Goal: Task Accomplishment & Management: Complete application form

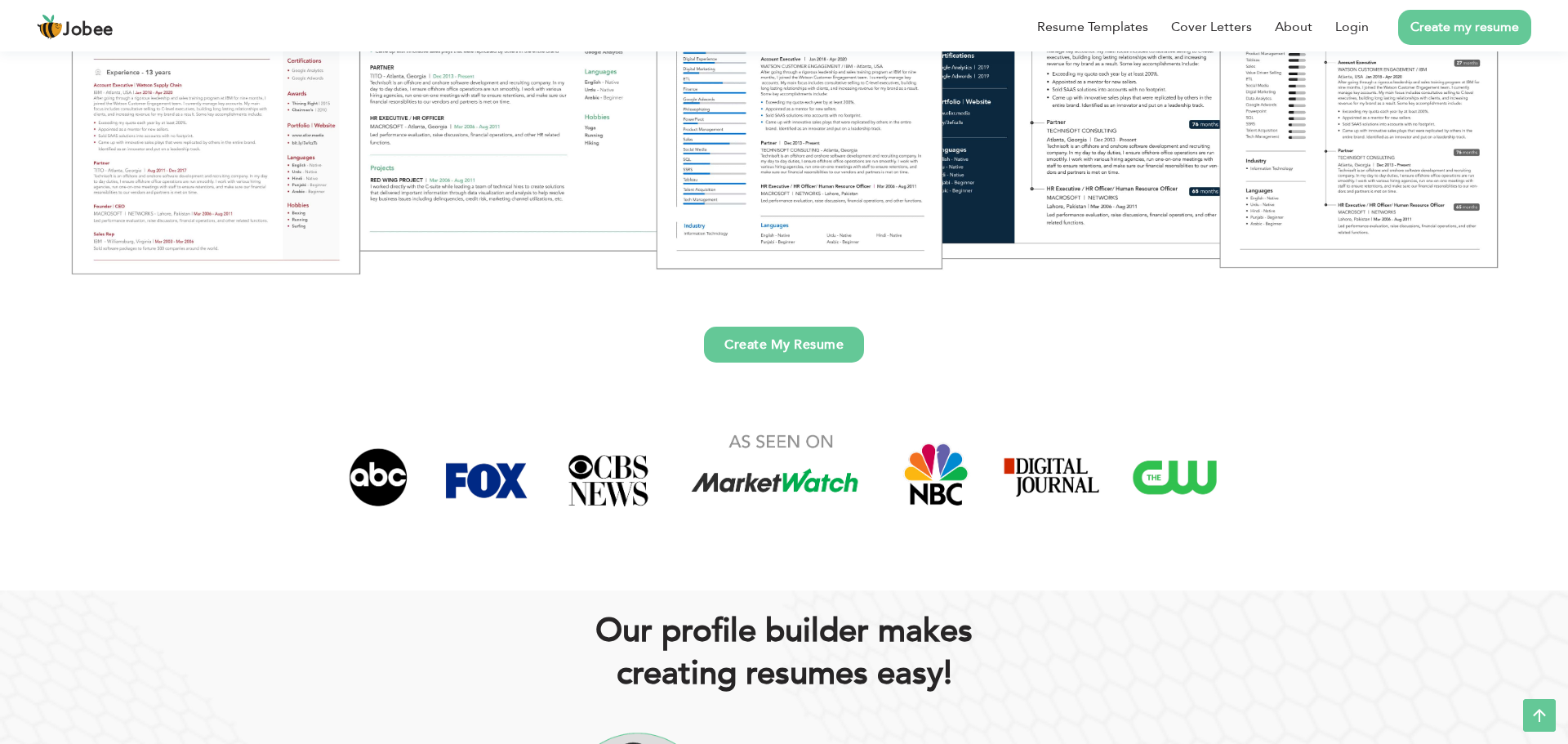
scroll to position [424, 0]
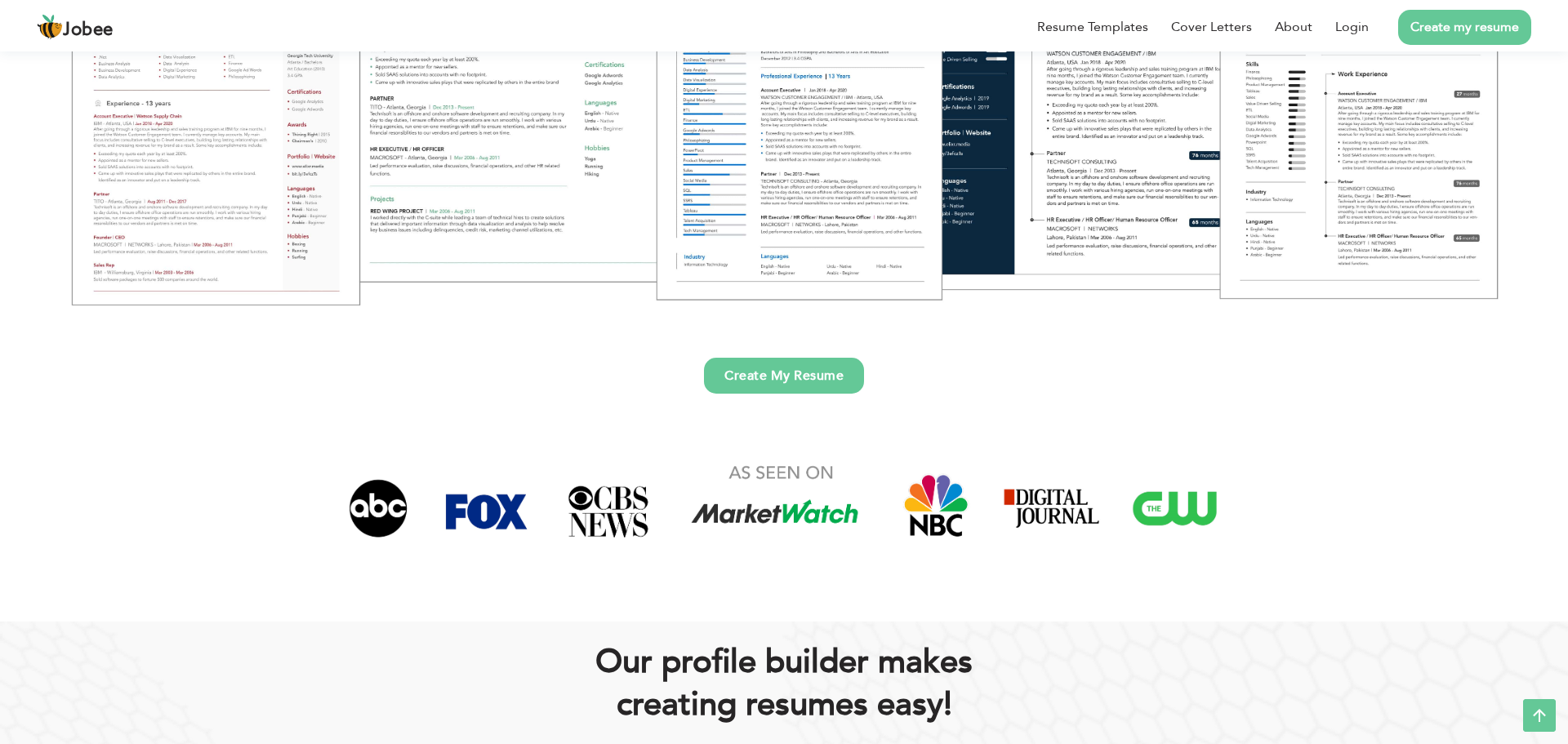
click at [838, 381] on link "Create My Resume" at bounding box center [784, 375] width 160 height 36
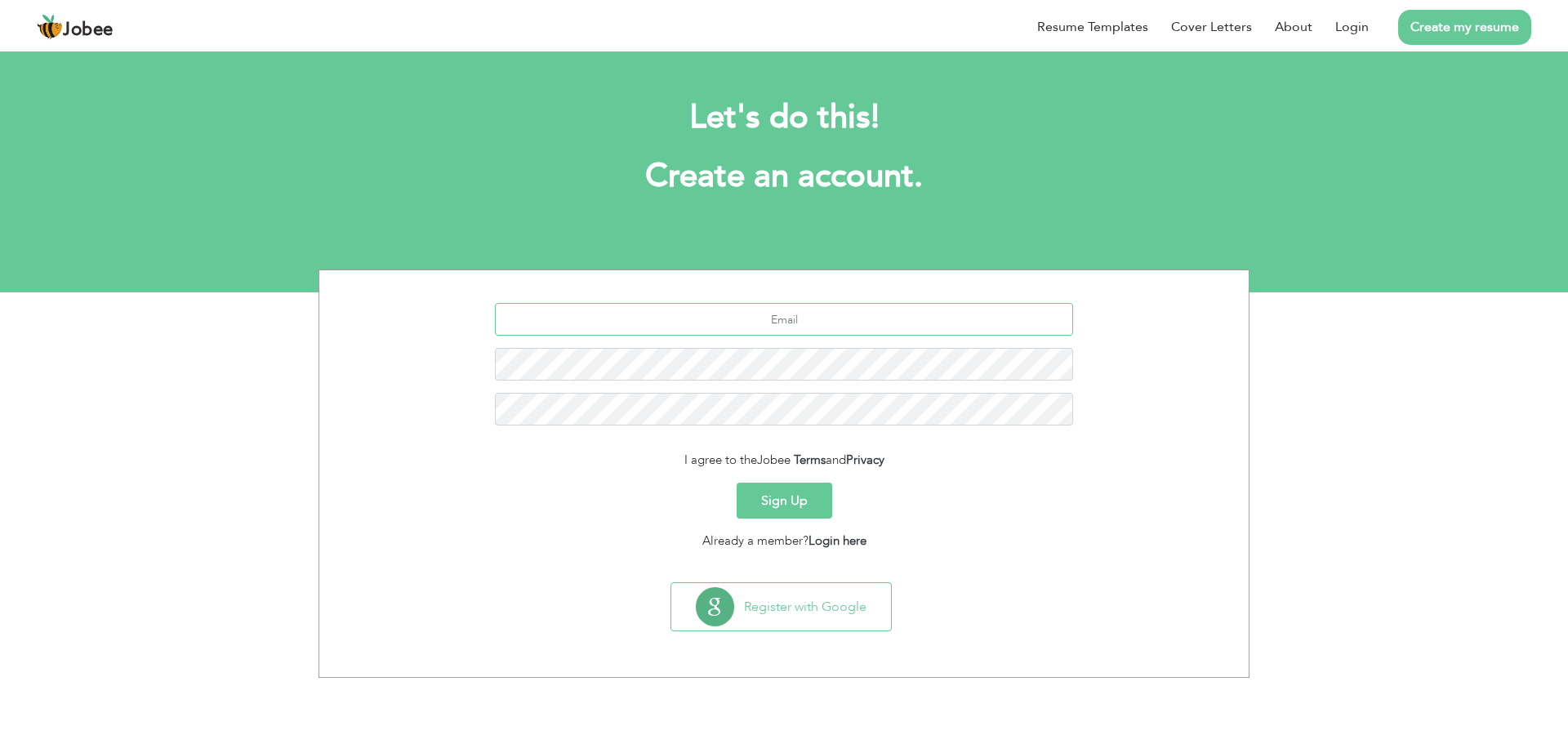
click at [928, 327] on input "text" at bounding box center [784, 319] width 579 height 32
click at [619, 316] on input "text" at bounding box center [784, 319] width 579 height 32
click at [667, 331] on input "text" at bounding box center [784, 319] width 579 height 32
type input "A"
click at [675, 217] on div "Let's do this! Create an account." at bounding box center [784, 155] width 906 height 150
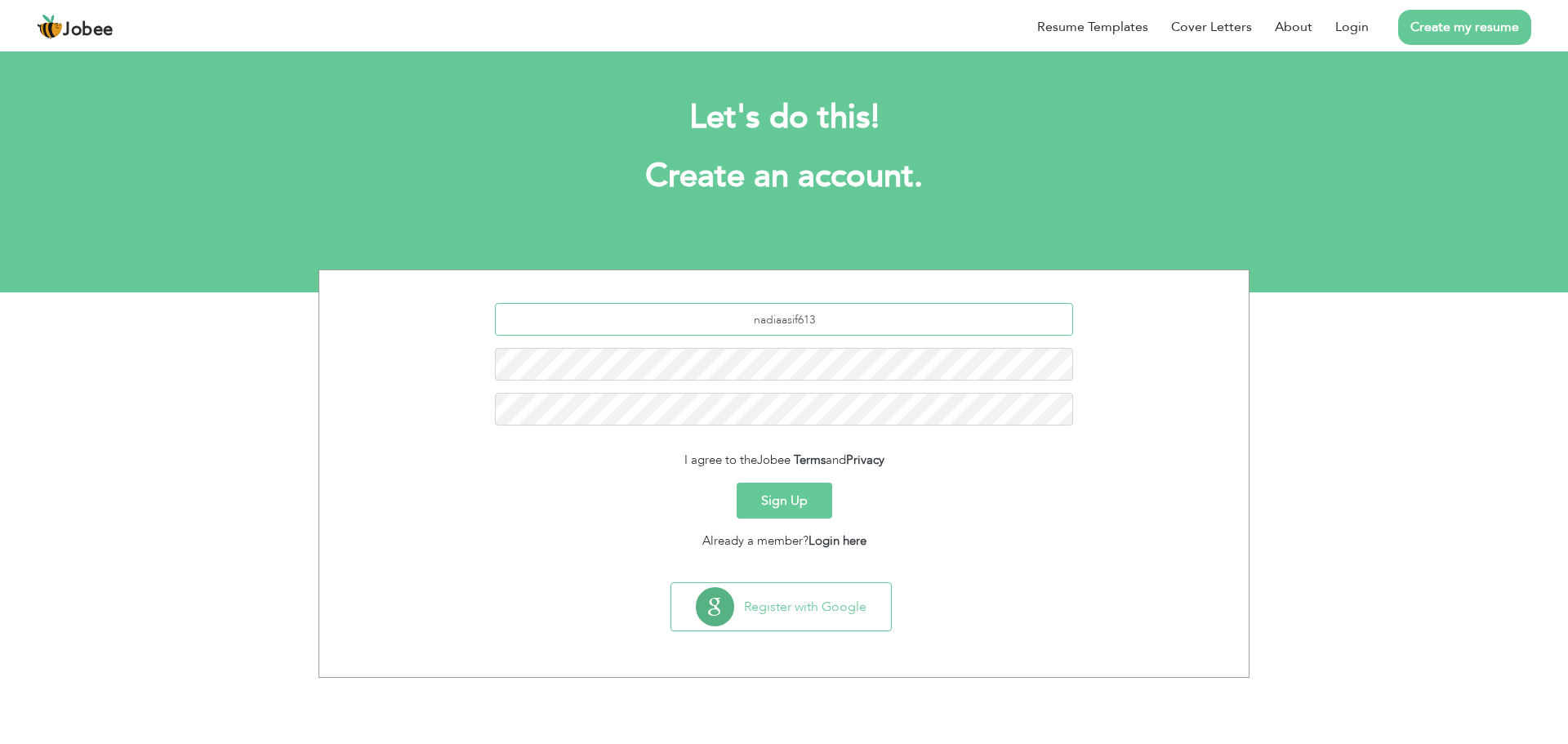
click at [877, 325] on input "nadiaasif613" at bounding box center [784, 319] width 579 height 32
type input "nadiaasif612@gmail.com"
click at [790, 501] on button "Sign Up" at bounding box center [784, 500] width 96 height 36
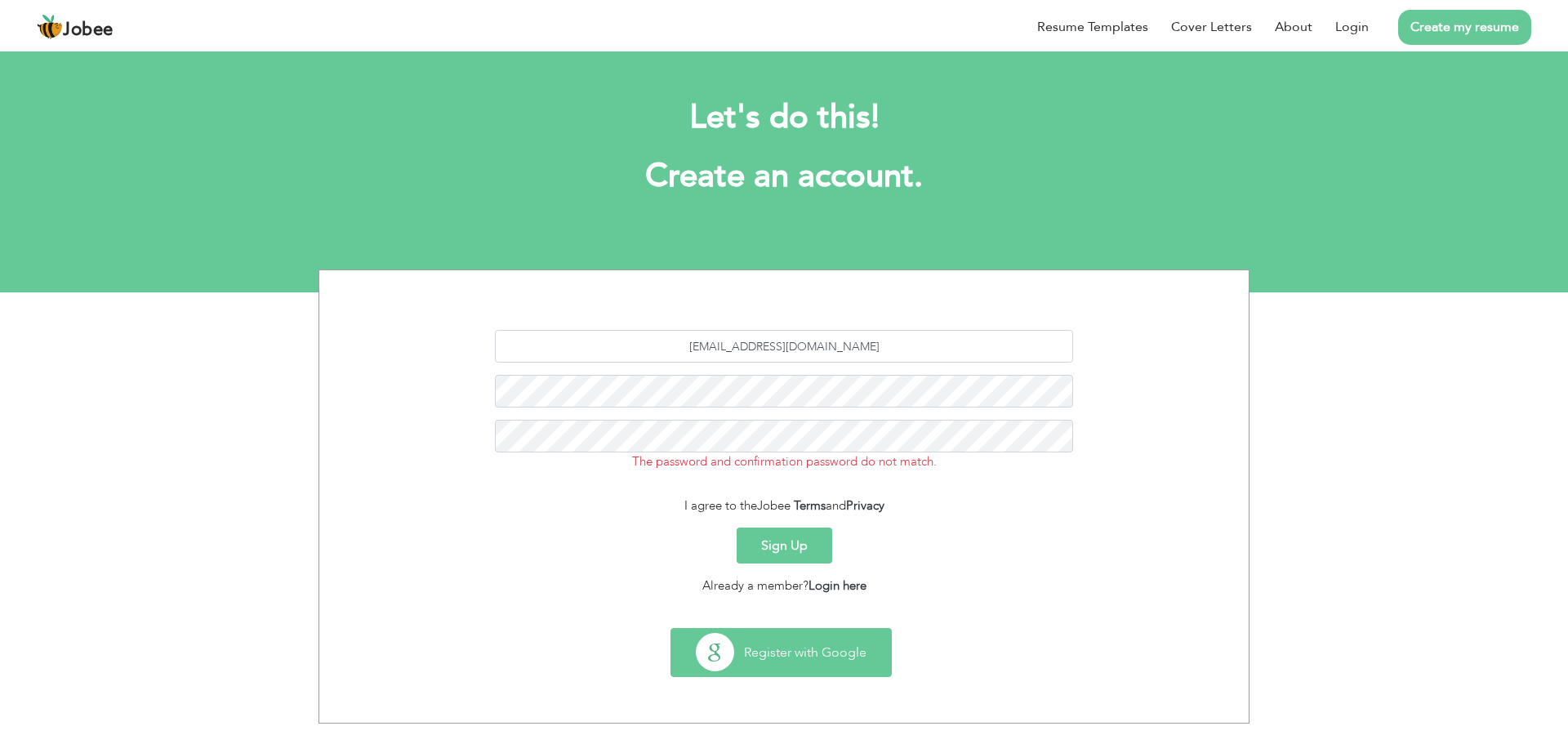
click at [819, 654] on button "Register with Google" at bounding box center [780, 652] width 219 height 47
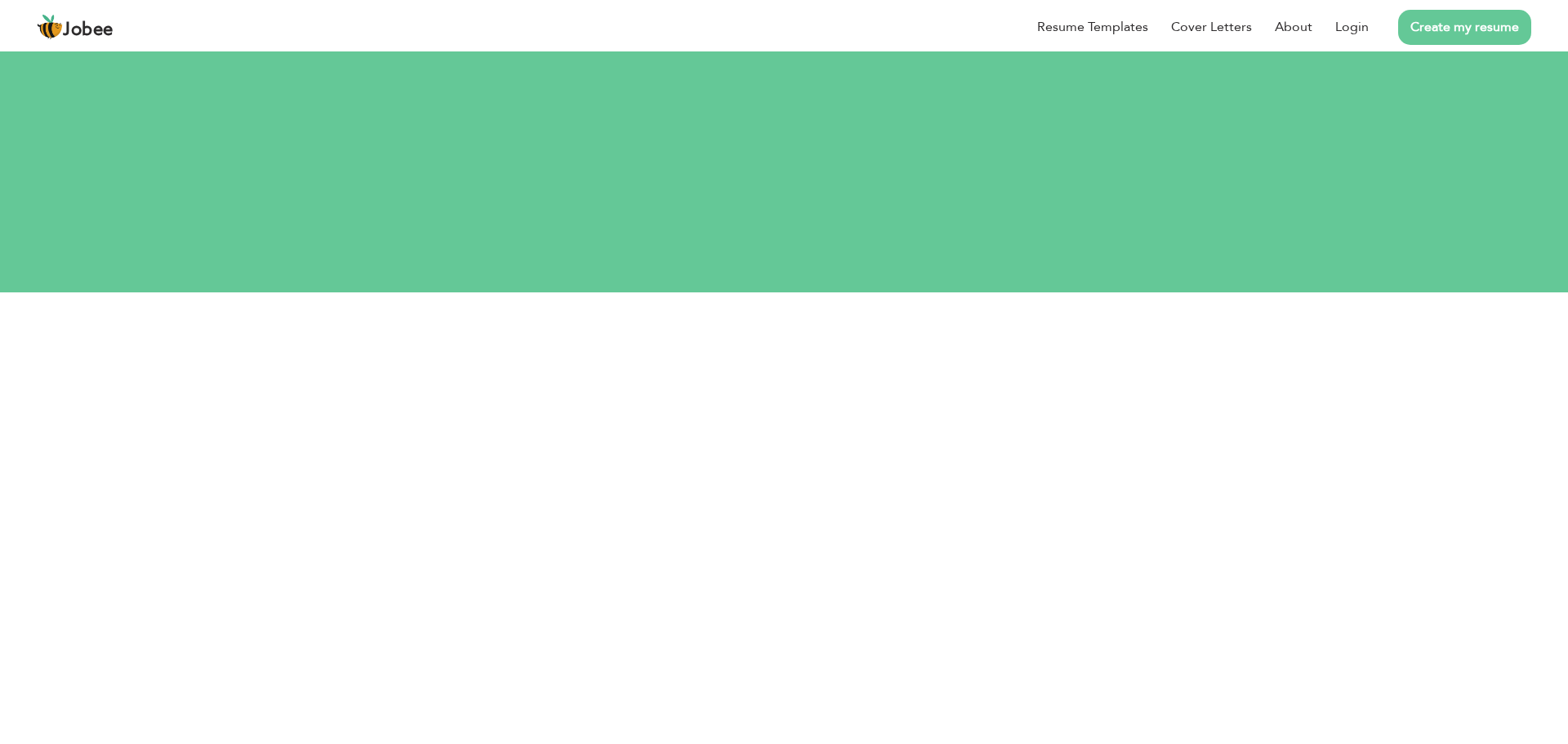
click at [966, 131] on div "Register Associate your Google account." at bounding box center [784, 122] width 1568 height 84
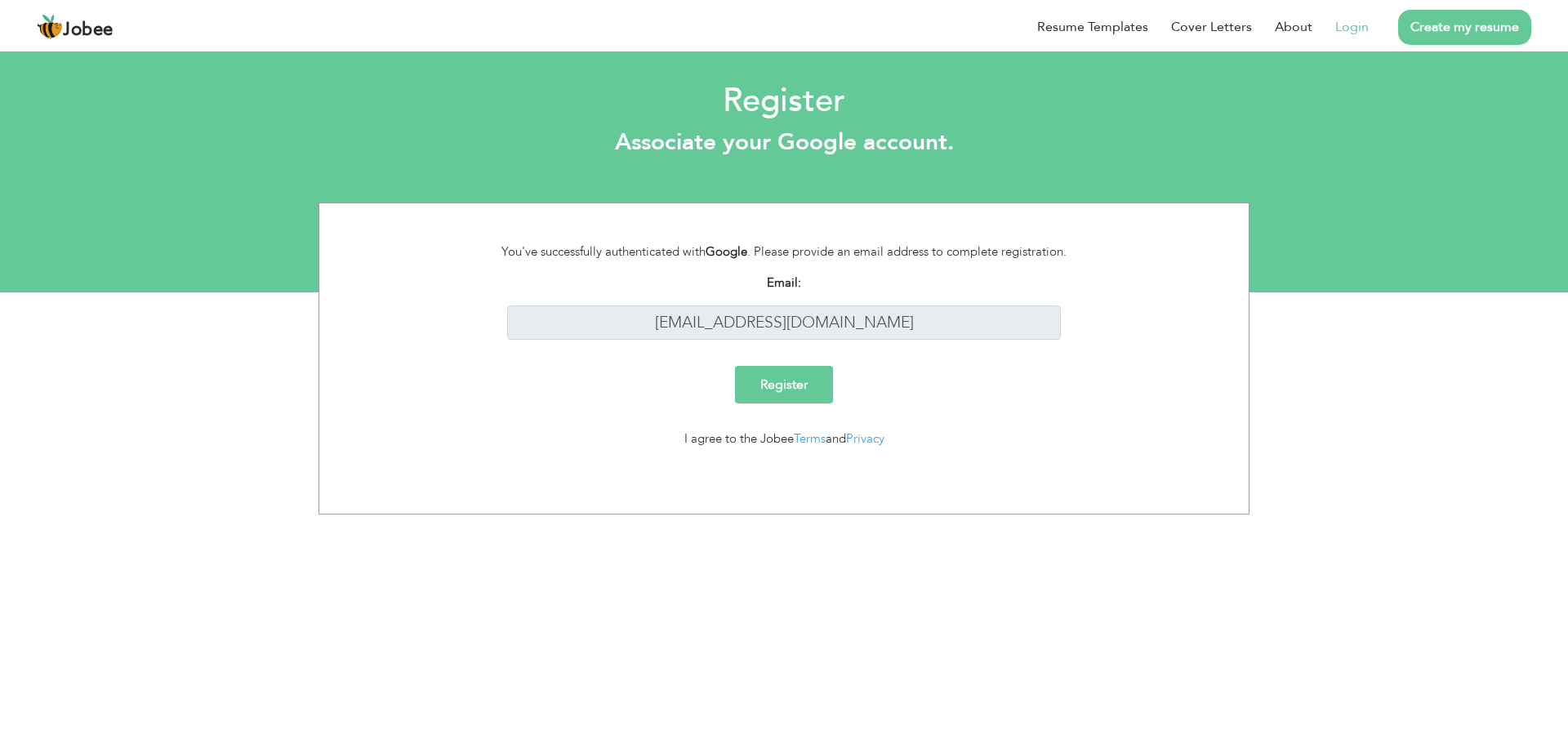
click at [807, 385] on input "Register" at bounding box center [784, 385] width 98 height 38
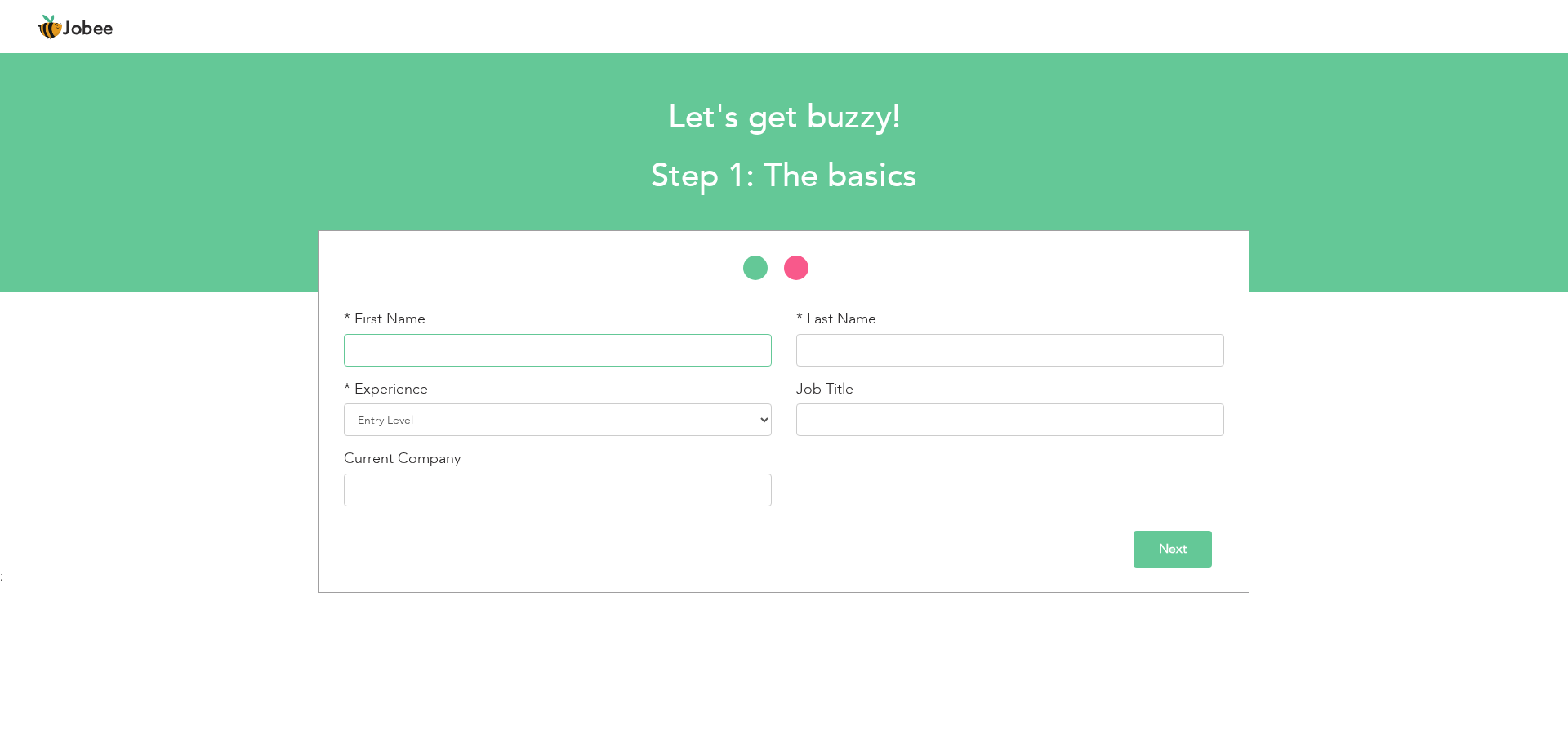
click at [570, 348] on input "text" at bounding box center [557, 350] width 428 height 32
type input "[PERSON_NAME]"
click at [369, 410] on select "Entry Level Less than 1 Year 1 Year 2 Years 3 Years 4 Years 5 Years 6 Years 7 Y…" at bounding box center [557, 420] width 428 height 32
click at [380, 428] on select "Entry Level Less than 1 Year 1 Year 2 Years 3 Years 4 Years 5 Years 6 Years 7 Y…" at bounding box center [557, 420] width 428 height 32
click at [344, 404] on select "Entry Level Less than 1 Year 1 Year 2 Years 3 Years 4 Years 5 Years 6 Years 7 Y…" at bounding box center [557, 420] width 428 height 32
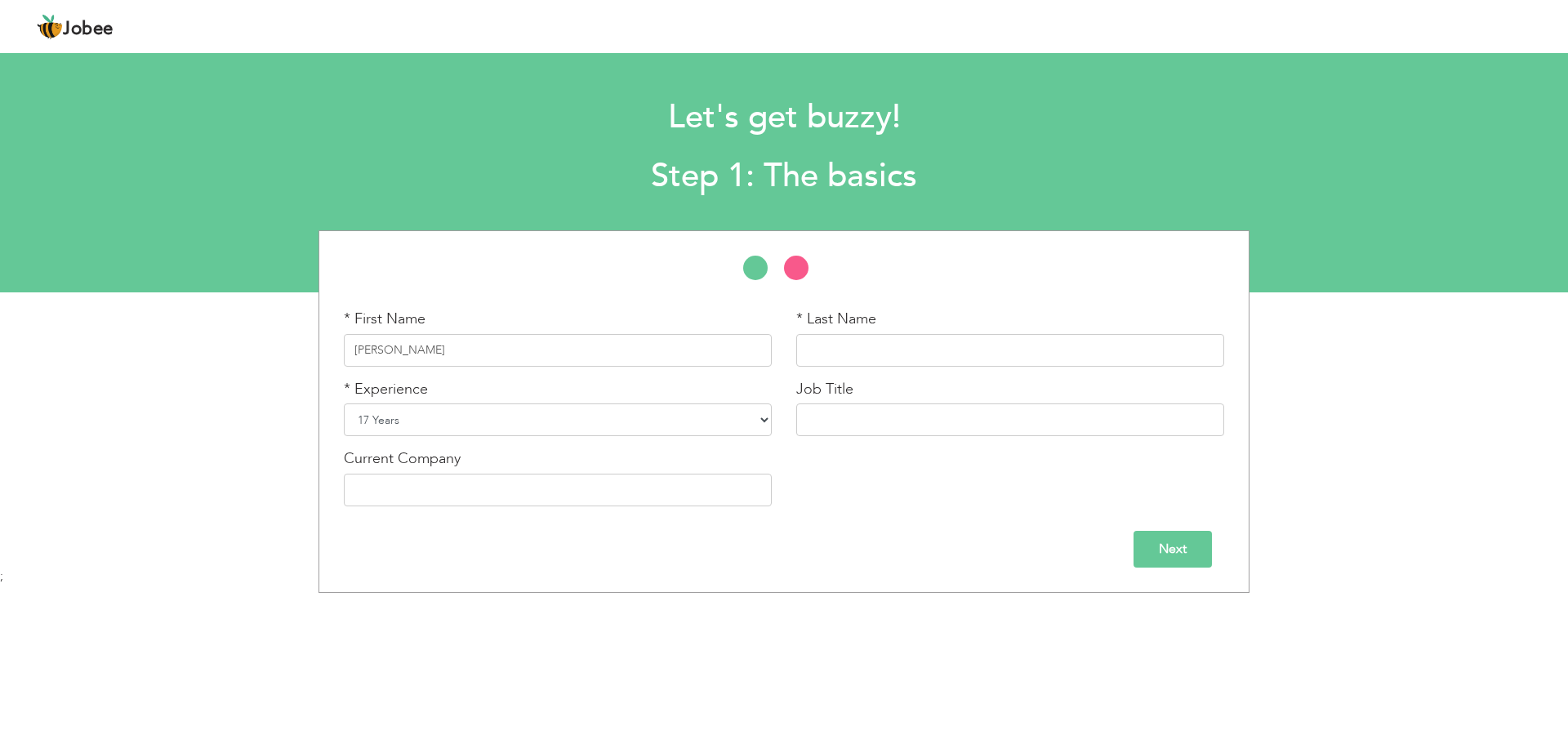
click at [409, 426] on select "Entry Level Less than 1 Year 1 Year 2 Years 3 Years 4 Years 5 Years 6 Years 7 Y…" at bounding box center [557, 420] width 428 height 32
select select "18"
click at [344, 404] on select "Entry Level Less than 1 Year 1 Year 2 Years 3 Years 4 Years 5 Years 6 Years 7 Y…" at bounding box center [557, 420] width 428 height 32
click at [383, 496] on input "text" at bounding box center [557, 490] width 428 height 32
click at [982, 346] on input "text" at bounding box center [1010, 350] width 428 height 32
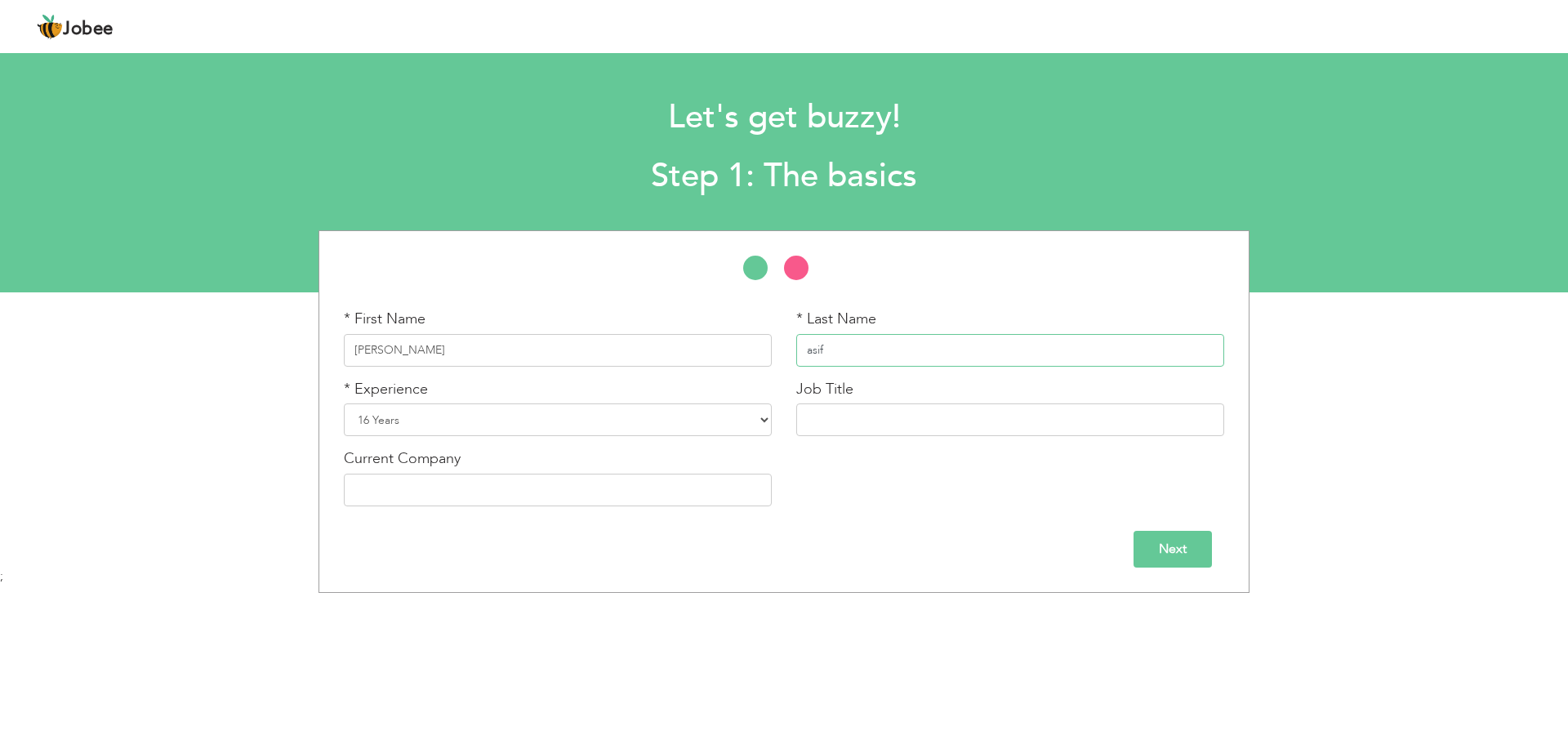
type input "asif"
click at [848, 424] on input "text" at bounding box center [1010, 420] width 428 height 32
type input "w"
type input "teaching"
click at [368, 487] on input "text" at bounding box center [557, 490] width 428 height 32
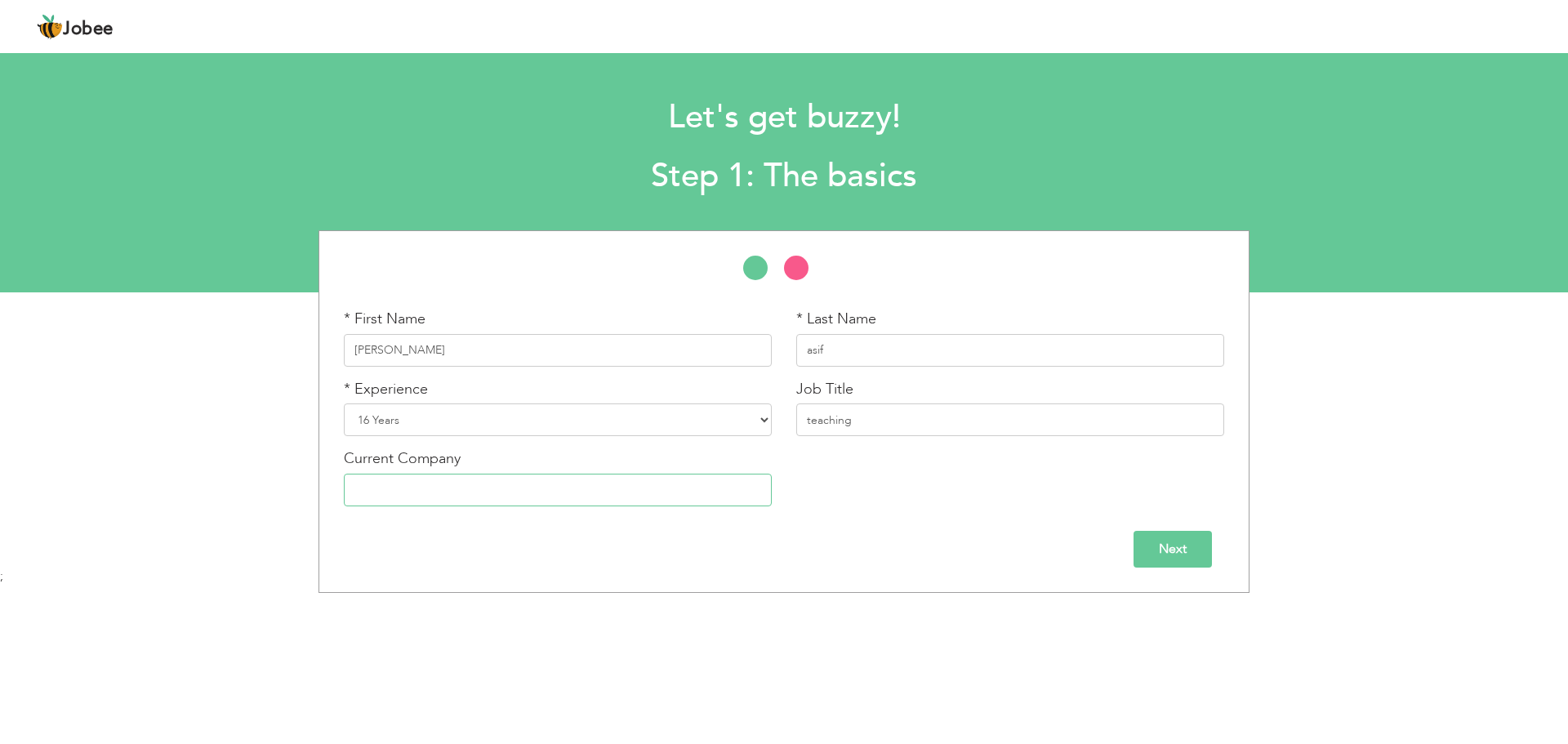
type input "3"
type input "nothing"
click at [1167, 566] on input "Next" at bounding box center [1173, 549] width 79 height 37
select select "18"
click at [650, 431] on select "Entry Level Less than 1 Year 1 Year 2 Years 3 Years 4 Years 5 Years 6 Years 7 Y…" at bounding box center [557, 420] width 428 height 32
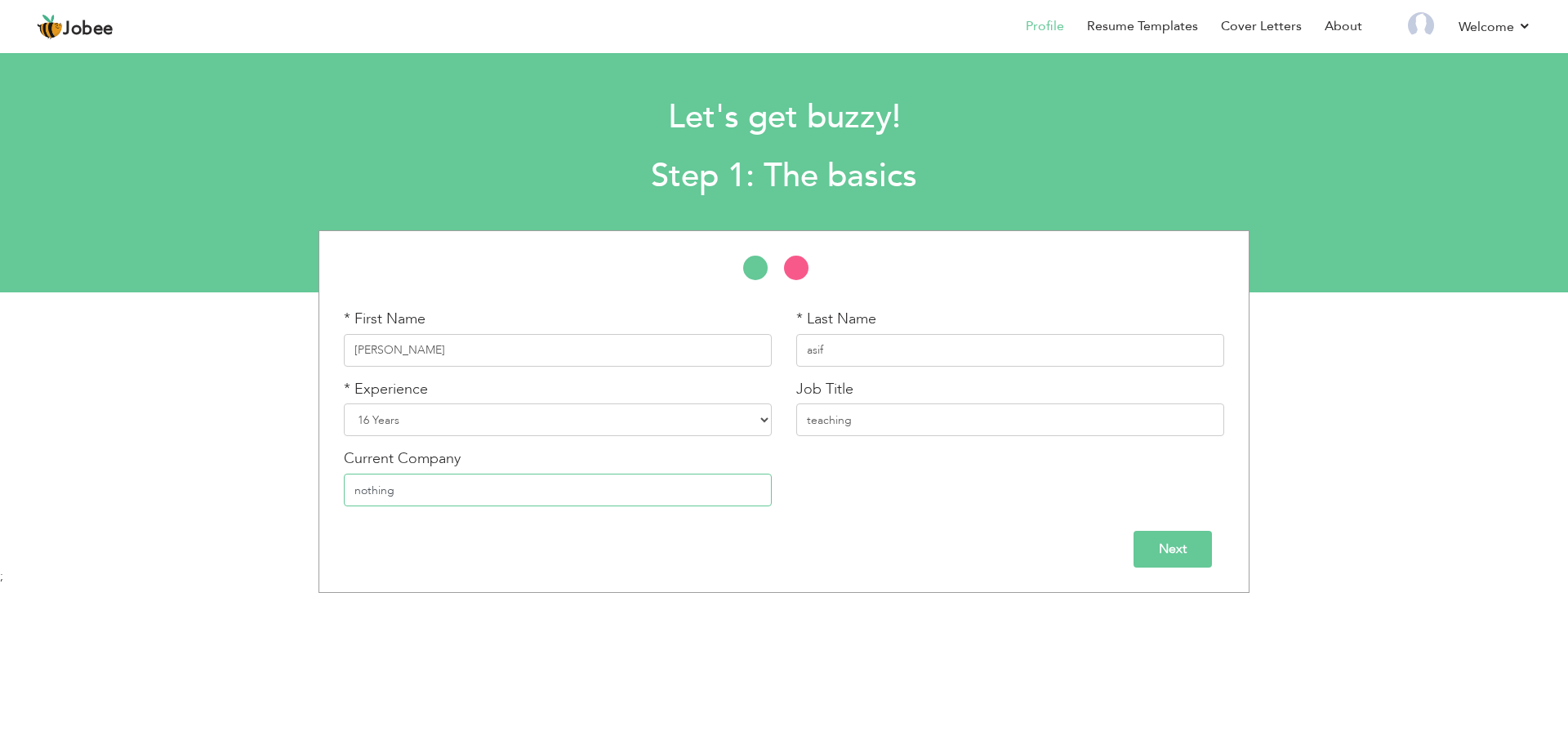
click at [696, 503] on input "nothing" at bounding box center [557, 490] width 428 height 32
type input "n"
type input "s"
type input "c"
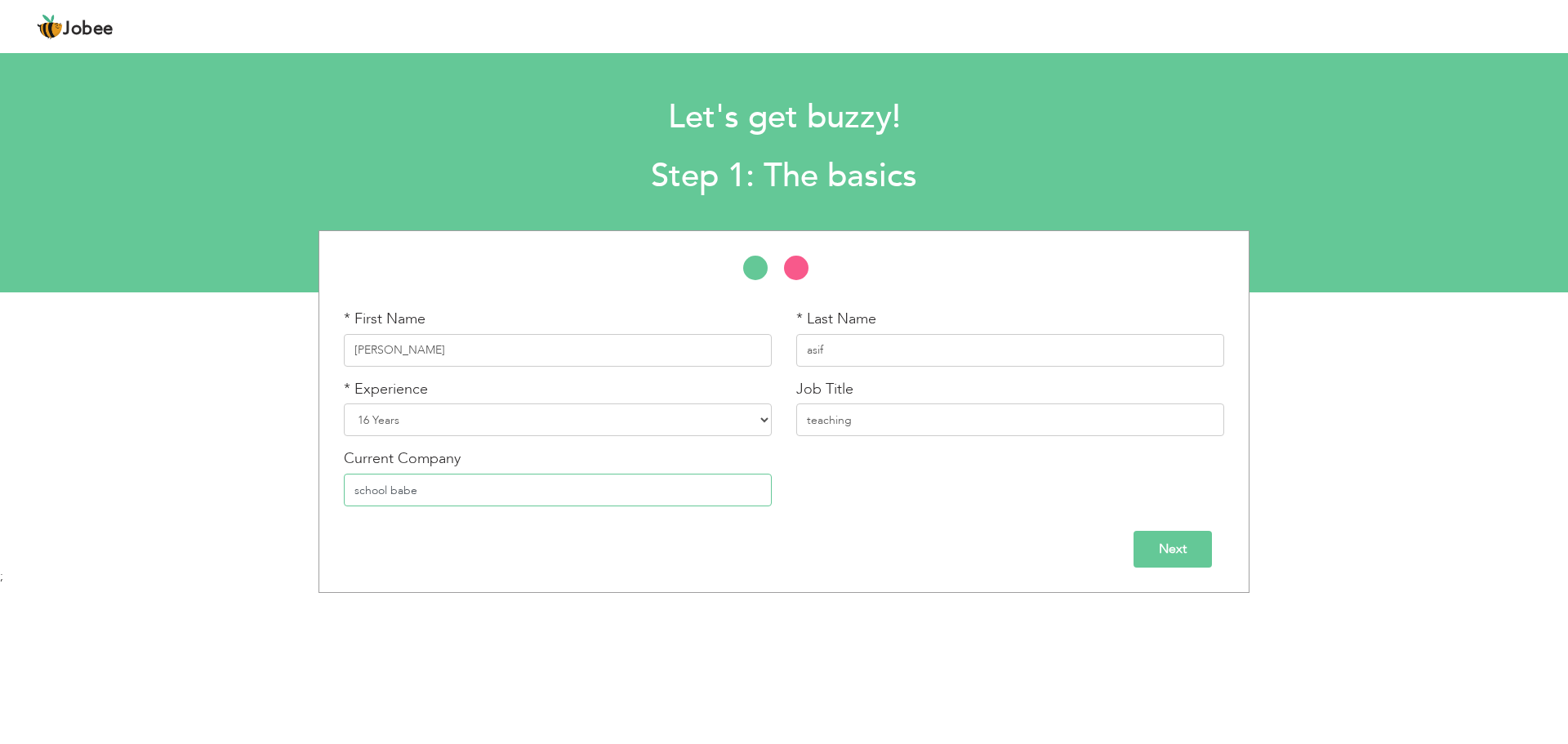
type input "school babe"
click at [577, 352] on input "[PERSON_NAME]" at bounding box center [557, 350] width 428 height 32
type input "n"
type input "sidra"
click at [545, 421] on select "Entry Level Less than 1 Year 1 Year 2 Years 3 Years 4 Years 5 Years 6 Years 7 Y…" at bounding box center [557, 420] width 428 height 32
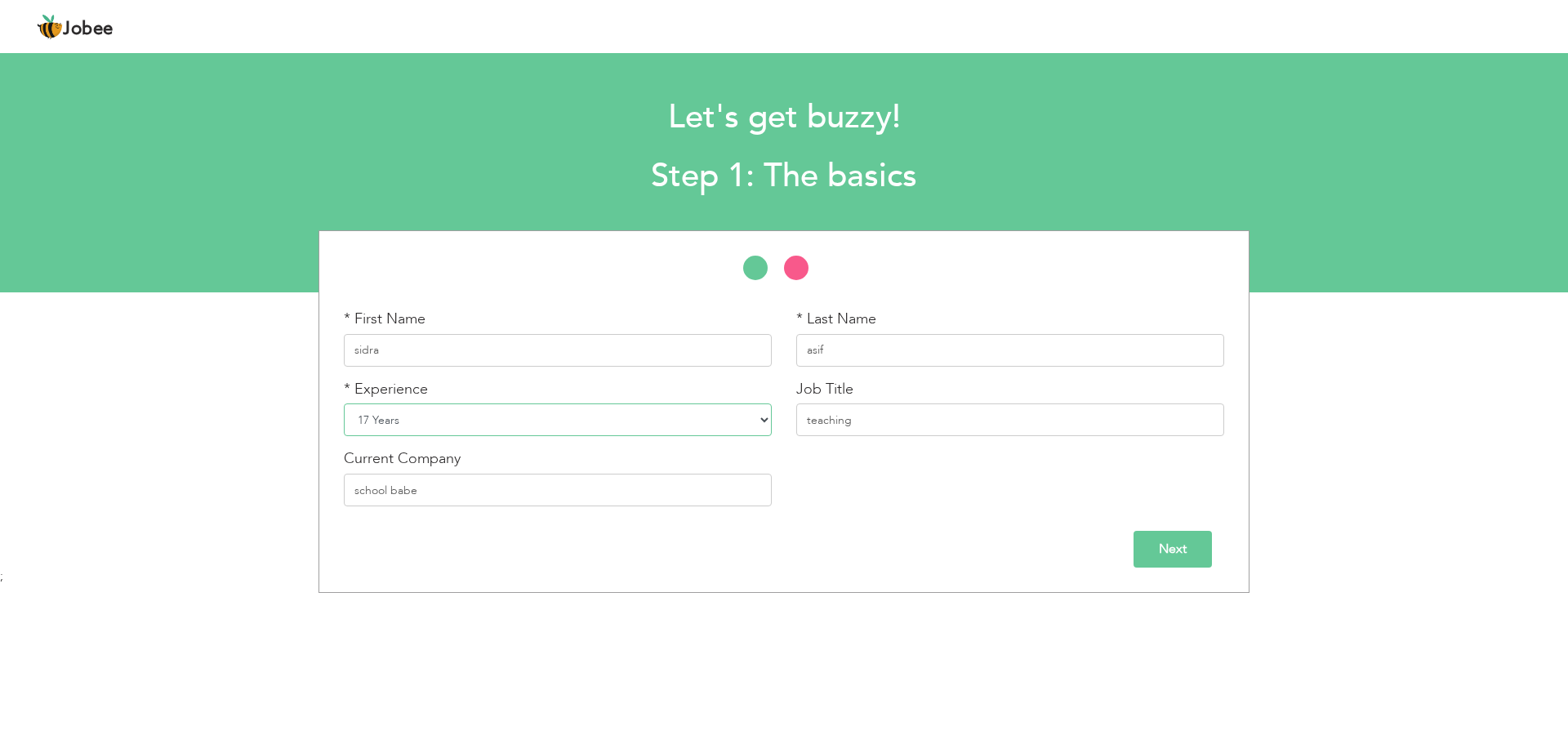
click at [344, 404] on select "Entry Level Less than 1 Year 1 Year 2 Years 3 Years 4 Years 5 Years 6 Years 7 Y…" at bounding box center [557, 420] width 428 height 32
click at [528, 336] on input "sidra" at bounding box center [557, 350] width 428 height 32
click at [529, 365] on input "sidra" at bounding box center [557, 350] width 428 height 32
click at [742, 346] on input "sidra" at bounding box center [557, 350] width 428 height 32
click at [690, 407] on select "Entry Level Less than 1 Year 1 Year 2 Years 3 Years 4 Years 5 Years 6 Years 7 Y…" at bounding box center [557, 420] width 428 height 32
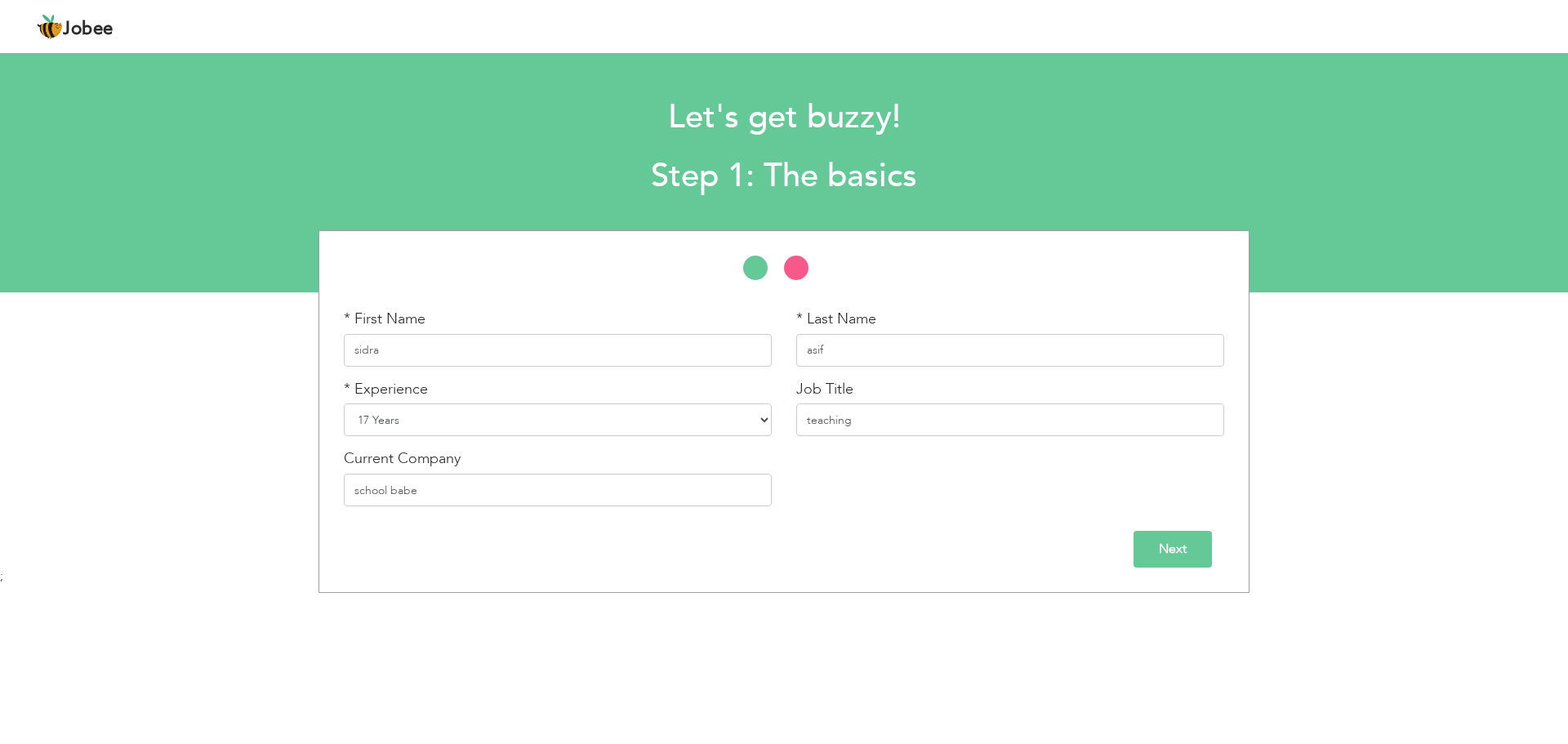
select select "14"
click at [344, 404] on select "Entry Level Less than 1 Year 1 Year 2 Years 3 Years 4 Years 5 Years 6 Years 7 Y…" at bounding box center [557, 420] width 428 height 32
click at [767, 409] on select "Entry Level Less than 1 Year 1 Year 2 Years 3 Years 4 Years 5 Years 6 Years 7 Y…" at bounding box center [557, 420] width 428 height 32
click at [877, 7] on div "Jobee Profile Resume Templates Resume Templates Cover Letters About My Resume W…" at bounding box center [784, 28] width 1519 height 44
click at [946, 22] on div "Jobee Profile Resume Templates Resume Templates Cover Letters About My Resume W…" at bounding box center [784, 28] width 1519 height 44
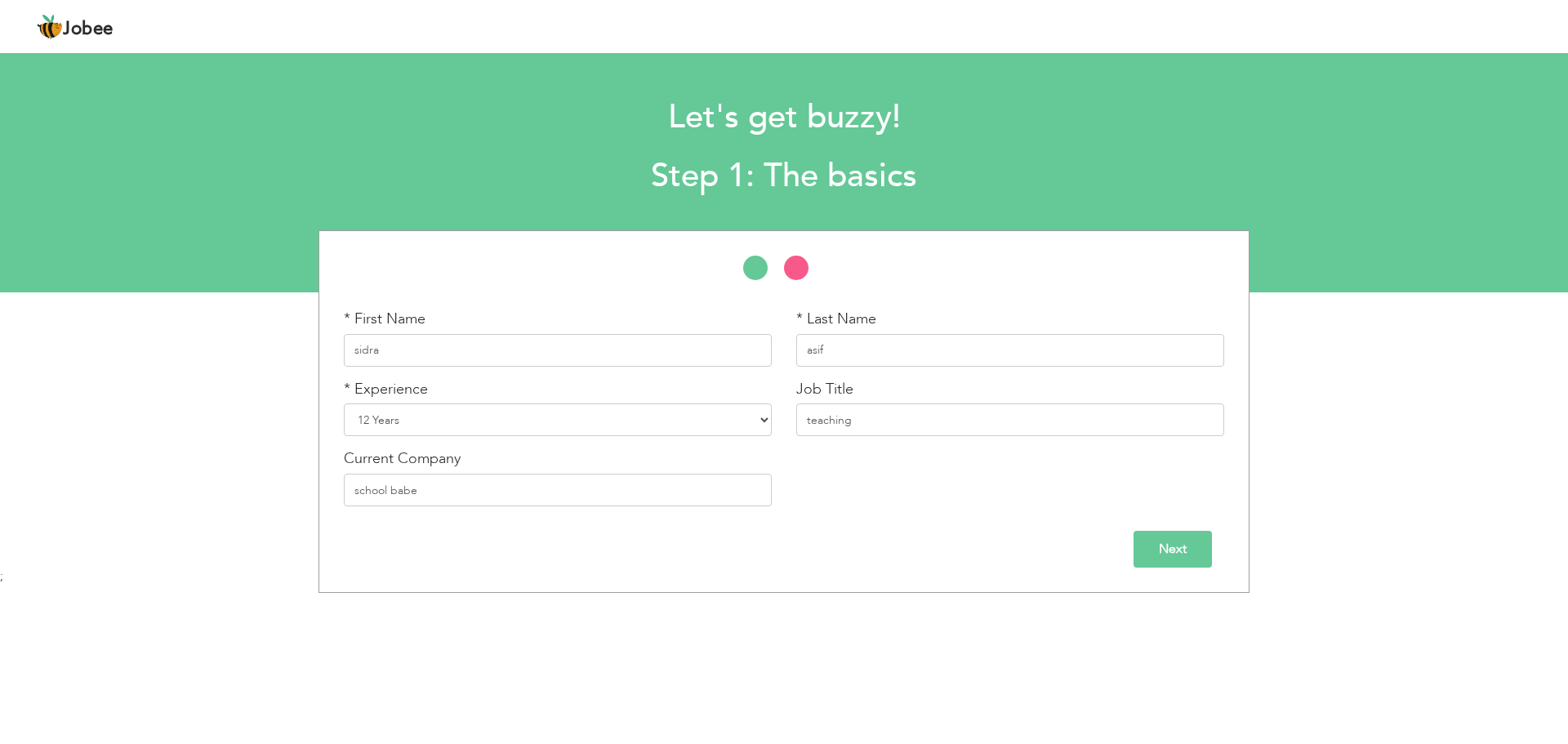
click at [764, 410] on select "Entry Level Less than 1 Year 1 Year 2 Years 3 Years 4 Years 5 Years 6 Years 7 Y…" at bounding box center [557, 420] width 428 height 32
click at [627, 435] on select "Entry Level Less than 1 Year 1 Year 2 Years 3 Years 4 Years 5 Years 6 Years 7 Y…" at bounding box center [557, 420] width 428 height 32
click at [620, 413] on select "Entry Level Less than 1 Year 1 Year 2 Years 3 Years 4 Years 5 Years 6 Years 7 Y…" at bounding box center [557, 420] width 428 height 32
